Goal: Entertainment & Leisure: Consume media (video, audio)

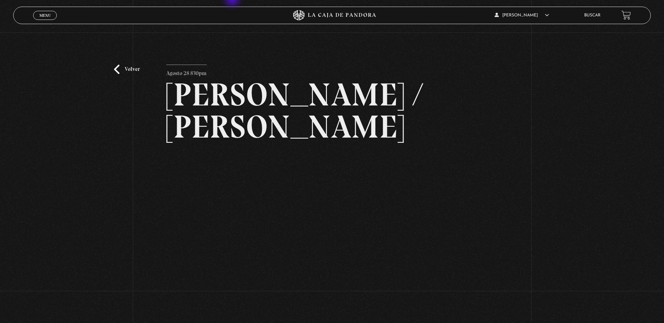
scroll to position [70, 0]
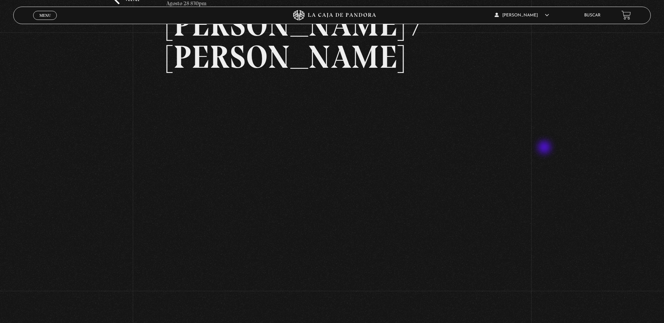
click at [545, 148] on div "Volver Agosto 28 830pm [PERSON_NAME] / [GEOGRAPHIC_DATA]" at bounding box center [332, 211] width 664 height 496
click at [0, 195] on div "Volver Agosto 28 830pm [PERSON_NAME] / [GEOGRAPHIC_DATA]" at bounding box center [332, 211] width 664 height 496
click at [619, 173] on div "Volver Agosto 28 830pm [PERSON_NAME] / [GEOGRAPHIC_DATA]" at bounding box center [332, 211] width 664 height 496
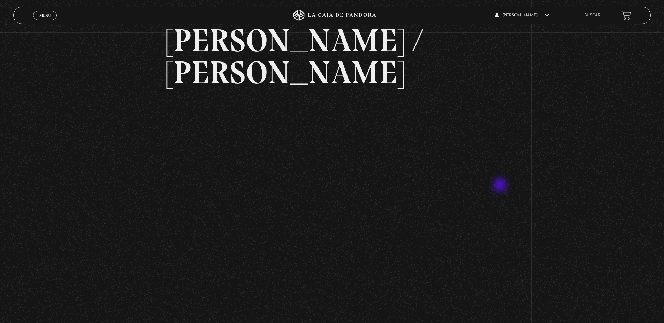
scroll to position [35, 0]
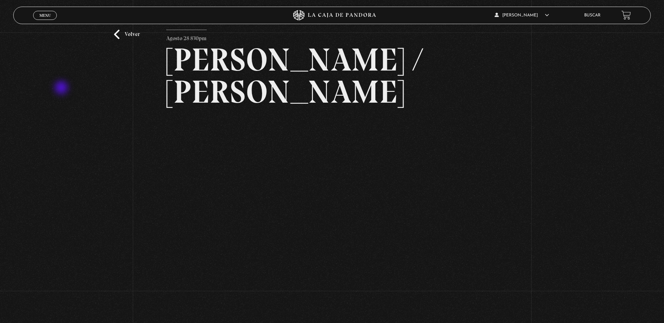
click at [62, 88] on div "Volver Agosto 28 830pm [PERSON_NAME] / [GEOGRAPHIC_DATA]" at bounding box center [332, 246] width 664 height 496
click at [2, 139] on div "Volver Agosto 28 830pm [PERSON_NAME] / [GEOGRAPHIC_DATA]" at bounding box center [332, 246] width 664 height 496
click at [621, 139] on div "Volver Agosto 28 830pm [PERSON_NAME] / [GEOGRAPHIC_DATA]" at bounding box center [332, 246] width 664 height 496
click at [69, 224] on div "Volver Agosto 28 830pm [PERSON_NAME] / [GEOGRAPHIC_DATA]" at bounding box center [332, 246] width 664 height 496
click at [616, 203] on div "Volver Agosto 28 830pm [PERSON_NAME] / [GEOGRAPHIC_DATA]" at bounding box center [332, 246] width 664 height 496
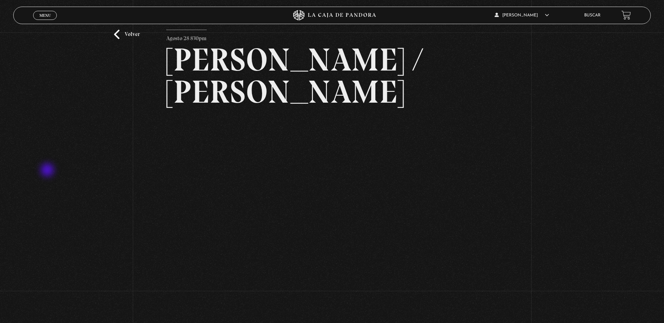
click at [26, 171] on div "Volver Agosto 28 830pm [PERSON_NAME] / [GEOGRAPHIC_DATA]" at bounding box center [332, 246] width 664 height 496
click at [613, 171] on div "Volver Agosto 28 830pm [PERSON_NAME] / [GEOGRAPHIC_DATA]" at bounding box center [332, 246] width 664 height 496
